Goal: Use online tool/utility: Utilize a website feature to perform a specific function

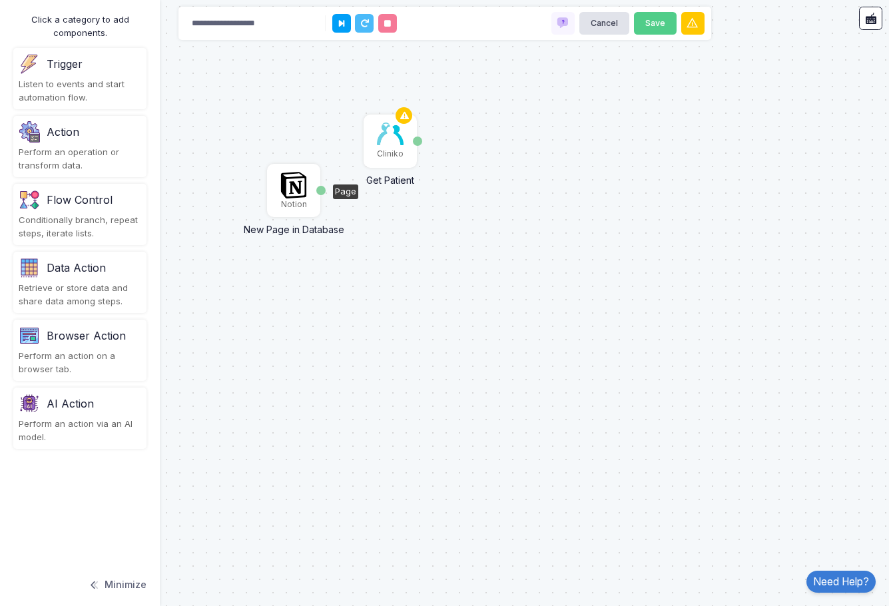
click at [292, 200] on div "Notion" at bounding box center [294, 204] width 26 height 12
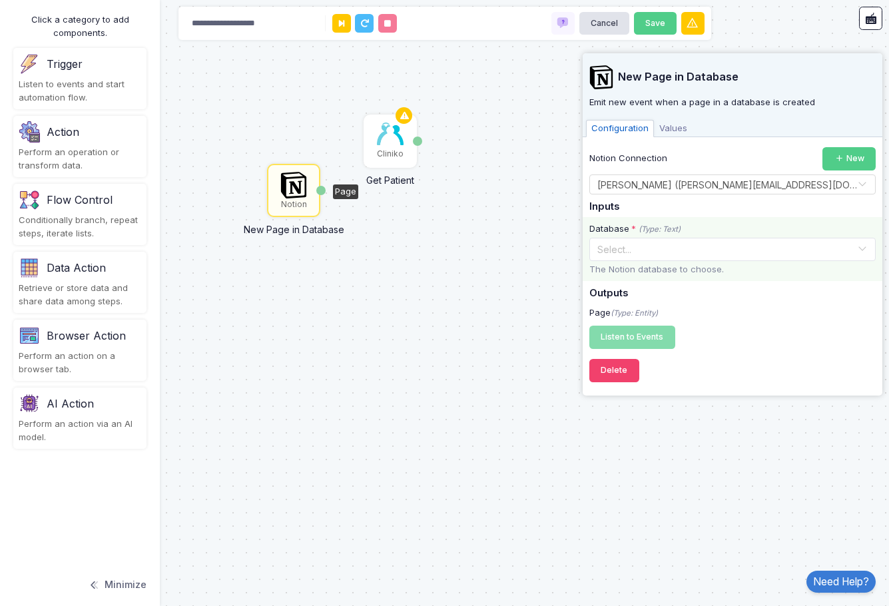
click at [603, 249] on input "text" at bounding box center [718, 248] width 245 height 15
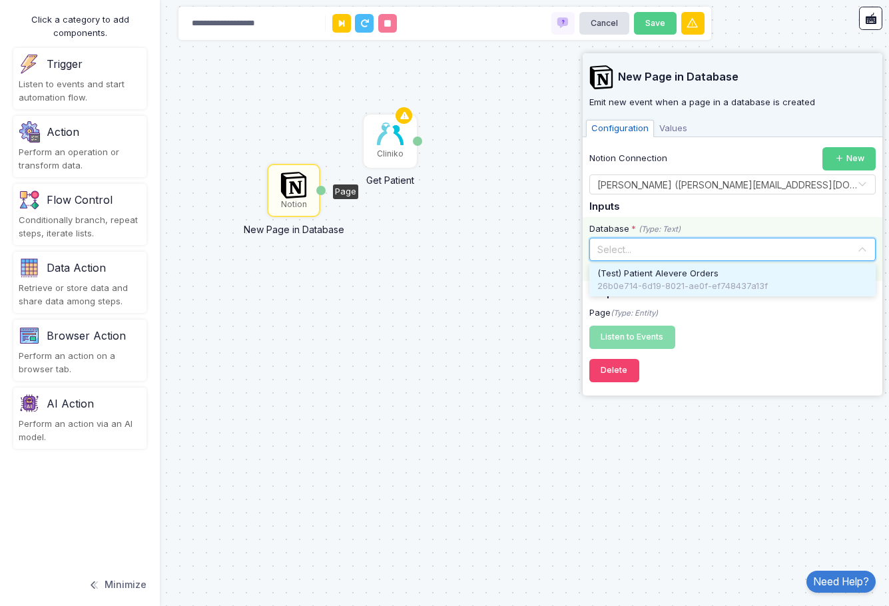
click at [648, 280] on div "26b0e714-6d19-8021-ae0f-ef748437a13f" at bounding box center [732, 286] width 270 height 13
drag, startPoint x: 750, startPoint y: 244, endPoint x: 714, endPoint y: 246, distance: 36.7
click at [714, 246] on input "text" at bounding box center [718, 248] width 245 height 15
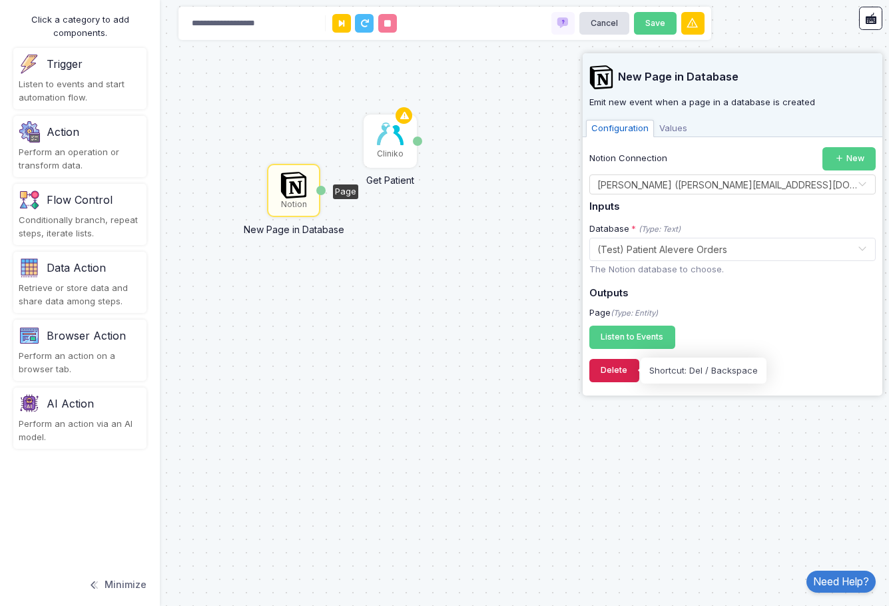
click at [622, 373] on button "Delete" at bounding box center [614, 370] width 50 height 23
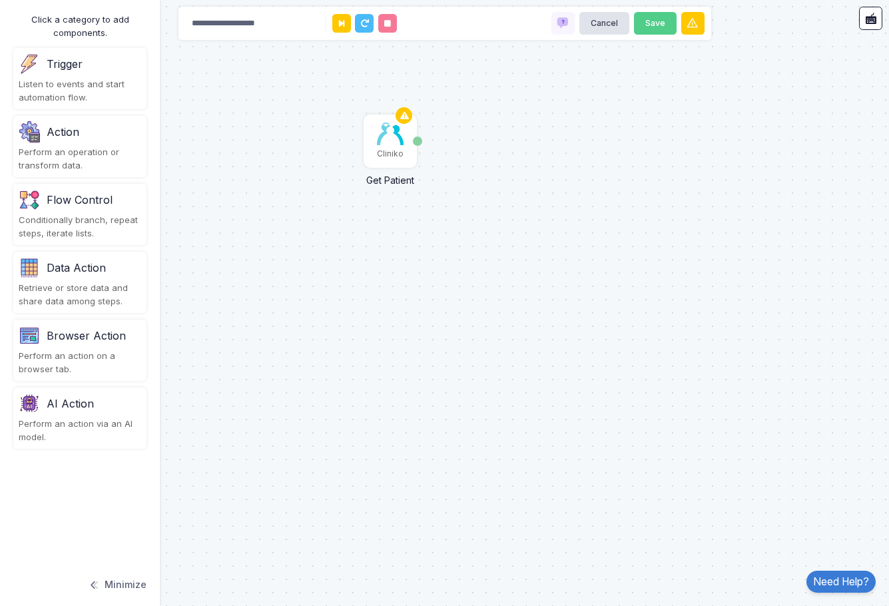
click at [63, 85] on div "Listen to events and start automation flow." at bounding box center [80, 91] width 122 height 26
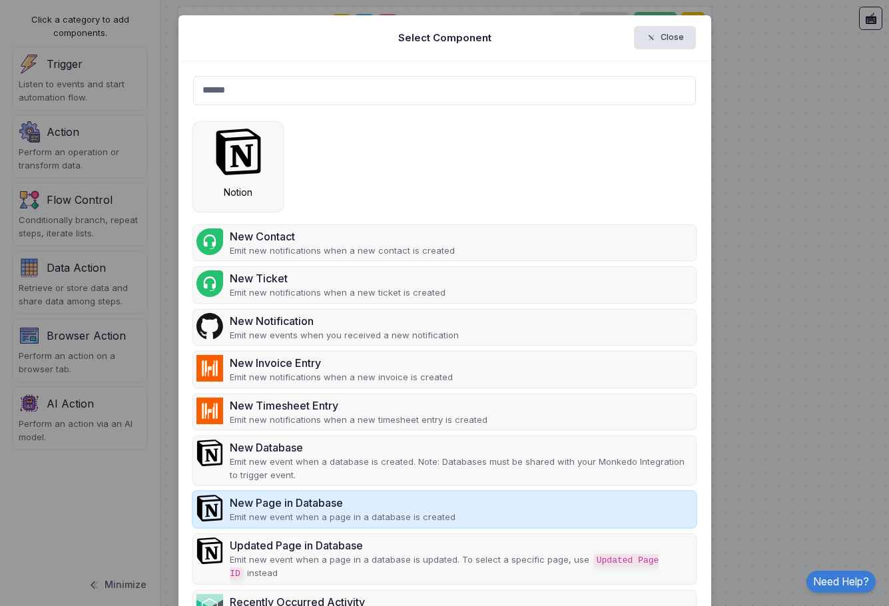
type input "******"
click at [262, 517] on p "Emit new event when a page in a database is created" at bounding box center [343, 517] width 226 height 13
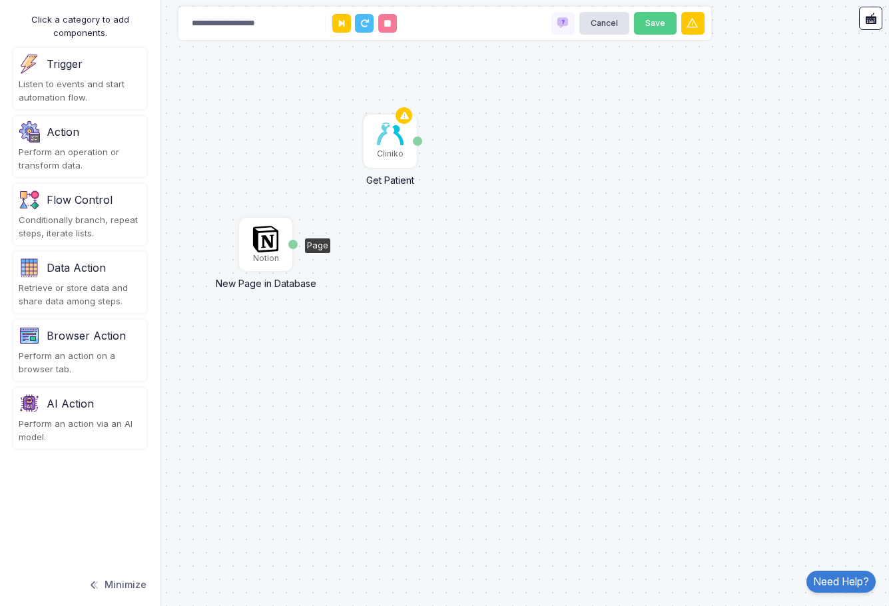
click at [266, 244] on img at bounding box center [265, 239] width 27 height 27
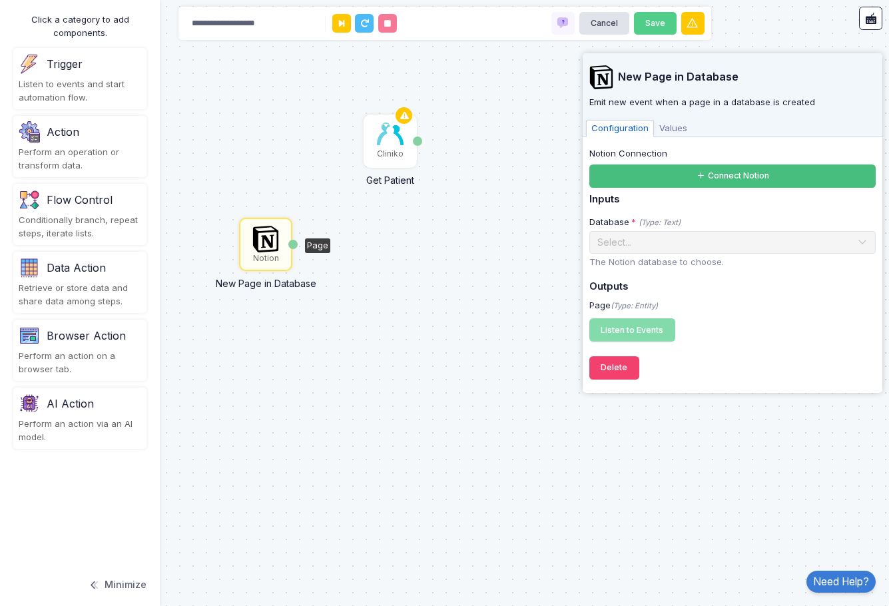
click at [670, 177] on button "Connect Notion" at bounding box center [732, 175] width 286 height 23
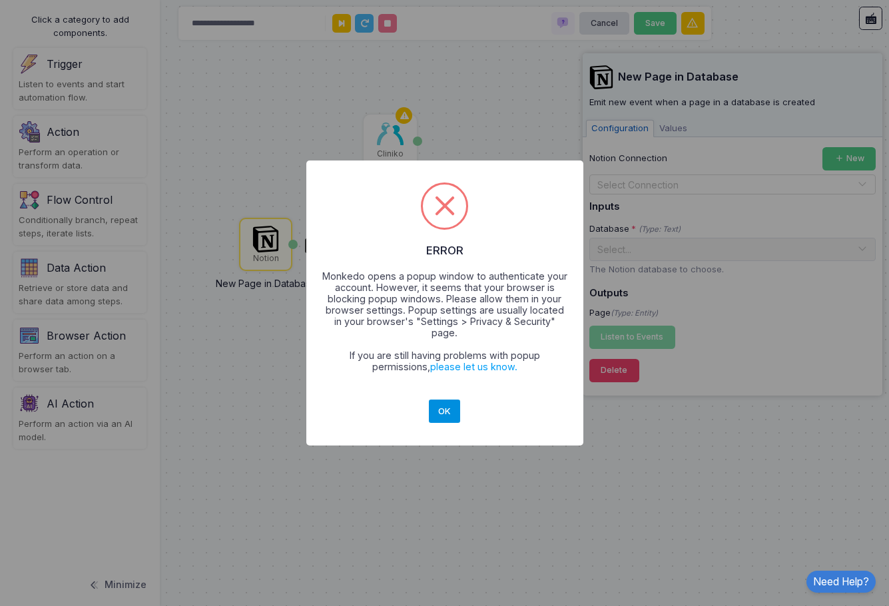
click at [445, 404] on button "OK" at bounding box center [445, 411] width 32 height 24
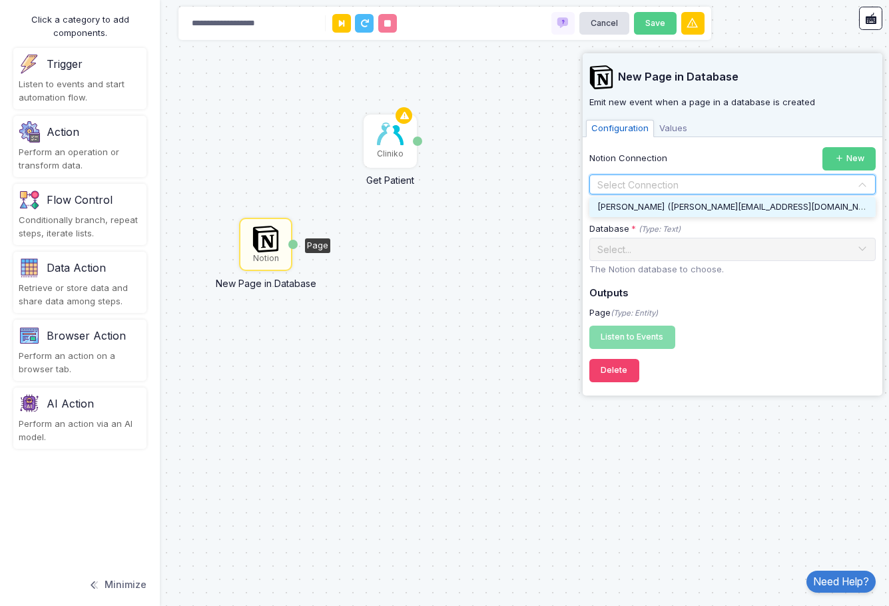
click at [630, 182] on input "text" at bounding box center [718, 185] width 245 height 15
